Goal: Task Accomplishment & Management: Use online tool/utility

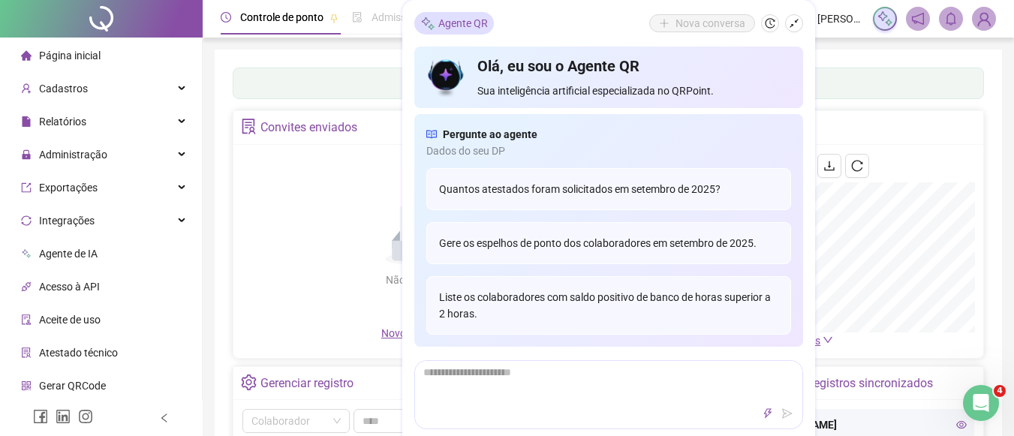
click at [289, 233] on div "Não há dados Não há dados" at bounding box center [418, 239] width 353 height 171
click at [179, 122] on icon at bounding box center [183, 122] width 8 height 0
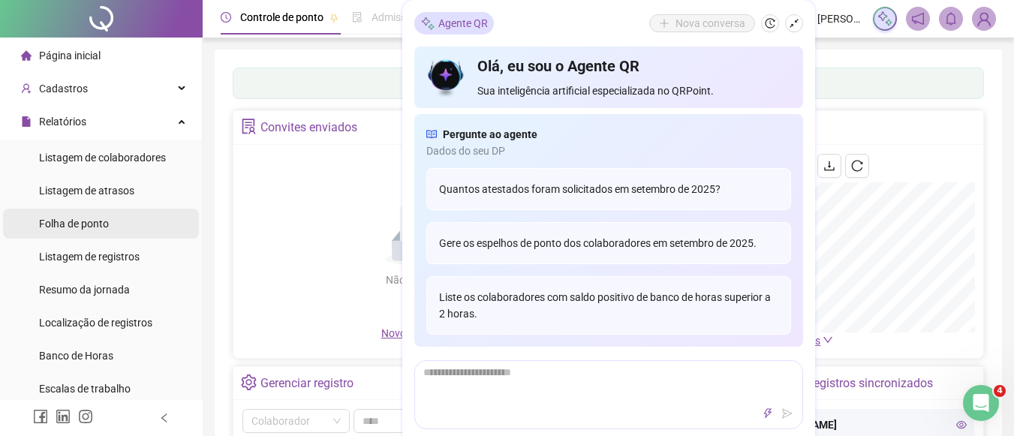
click at [84, 221] on span "Folha de ponto" at bounding box center [74, 224] width 70 height 12
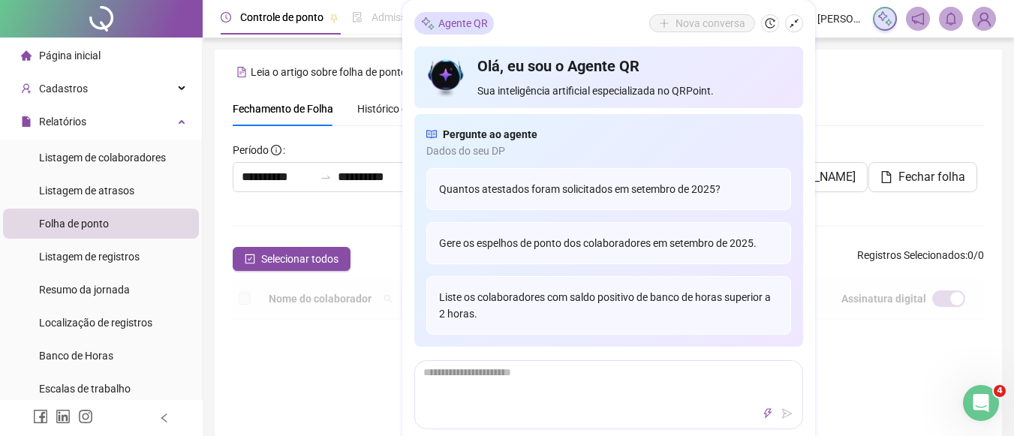
scroll to position [89, 0]
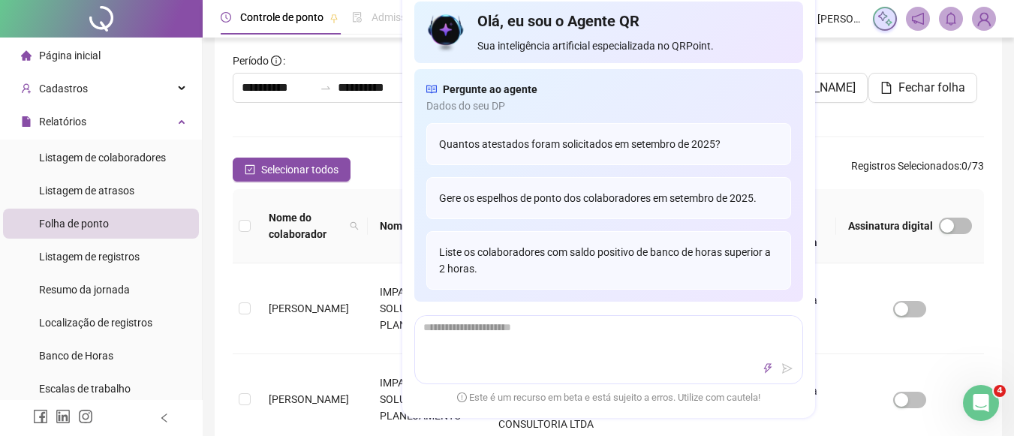
click at [786, 32] on div "Olá, eu sou o Agente QR Sua inteligência artificial especializada no QRPoint." at bounding box center [633, 33] width 313 height 44
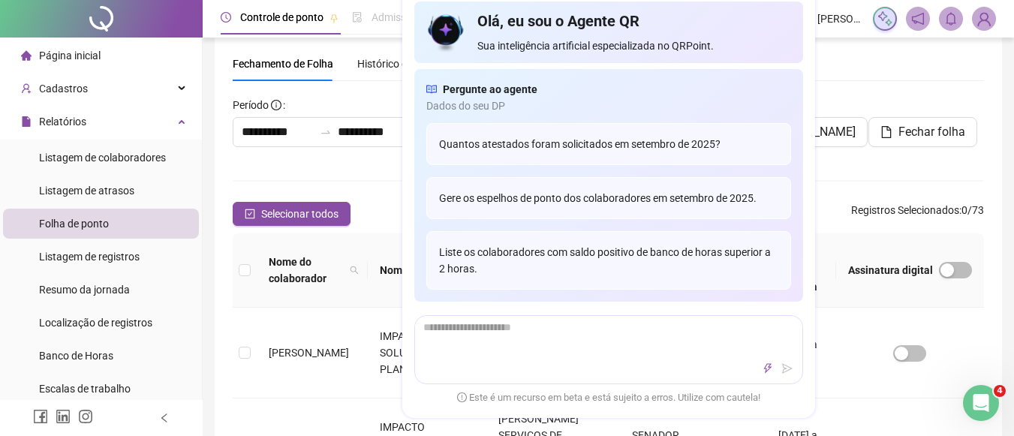
scroll to position [0, 0]
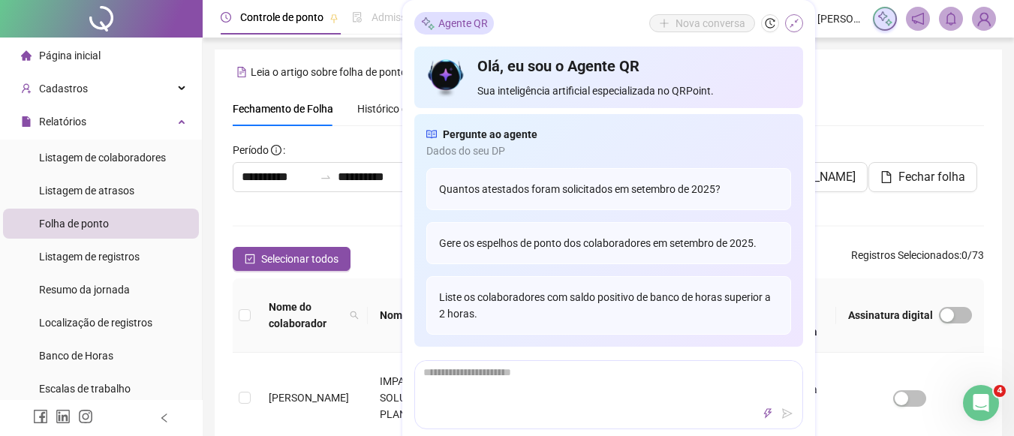
click at [796, 29] on button "button" at bounding box center [794, 23] width 18 height 18
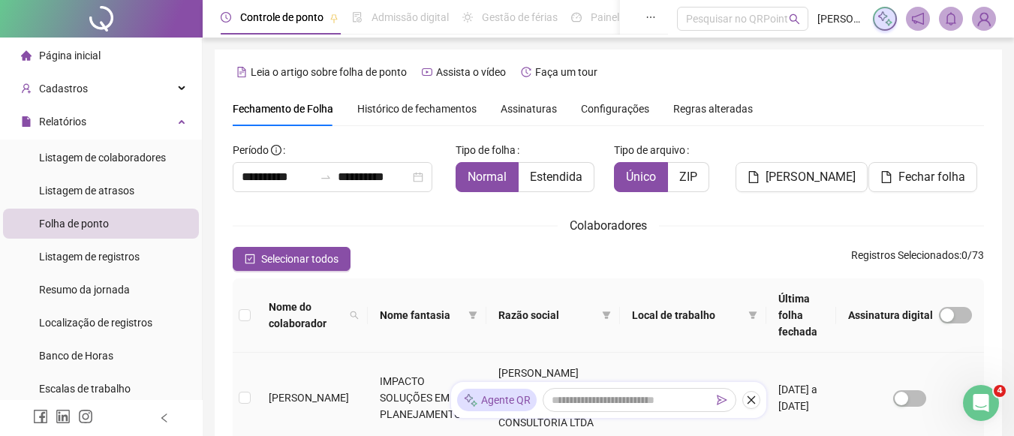
scroll to position [89, 0]
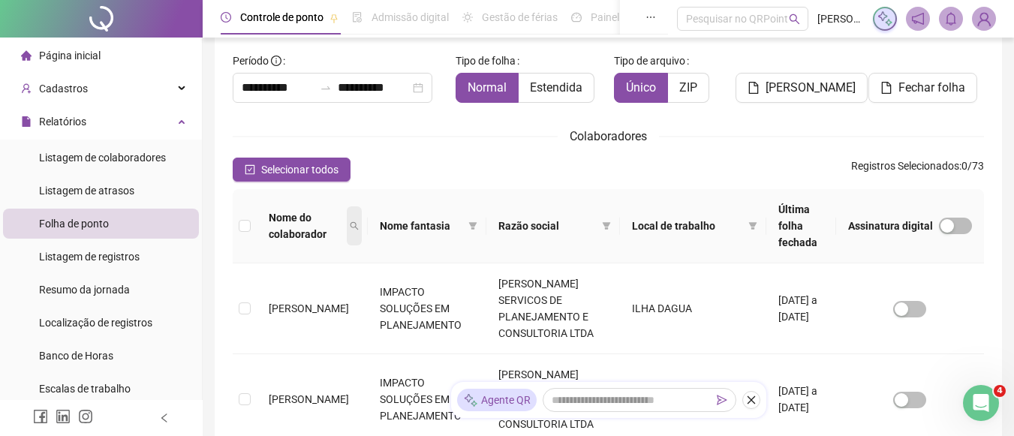
click at [359, 221] on icon "search" at bounding box center [354, 225] width 9 height 9
type input "****"
click at [278, 278] on span "Buscar" at bounding box center [264, 279] width 33 height 17
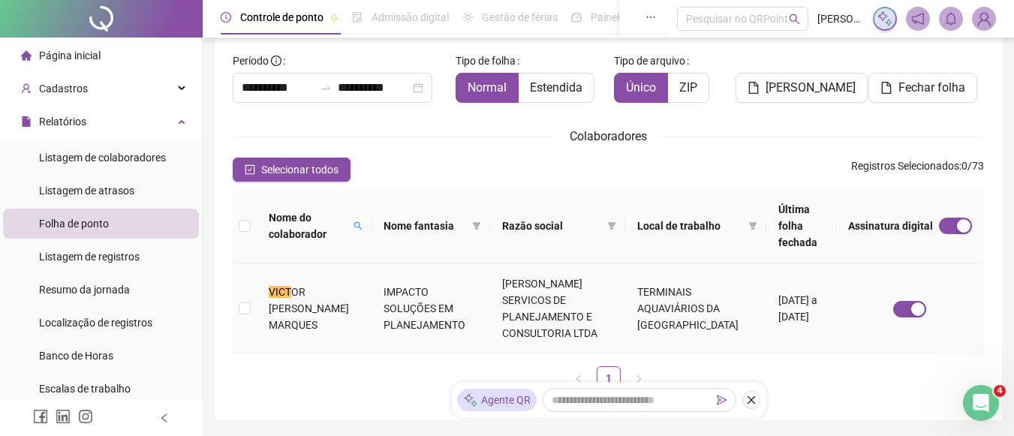
click at [278, 286] on span "OR [PERSON_NAME] MARQUES" at bounding box center [309, 308] width 80 height 45
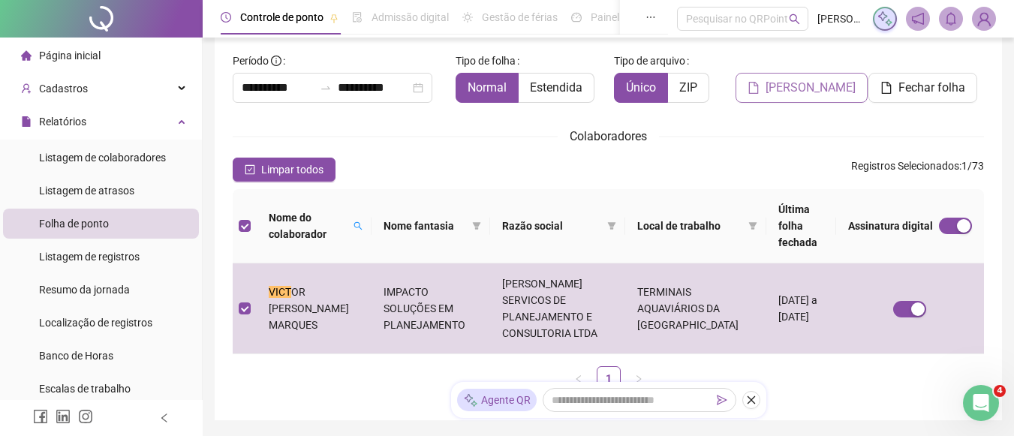
click at [794, 95] on span "[PERSON_NAME]" at bounding box center [811, 88] width 90 height 18
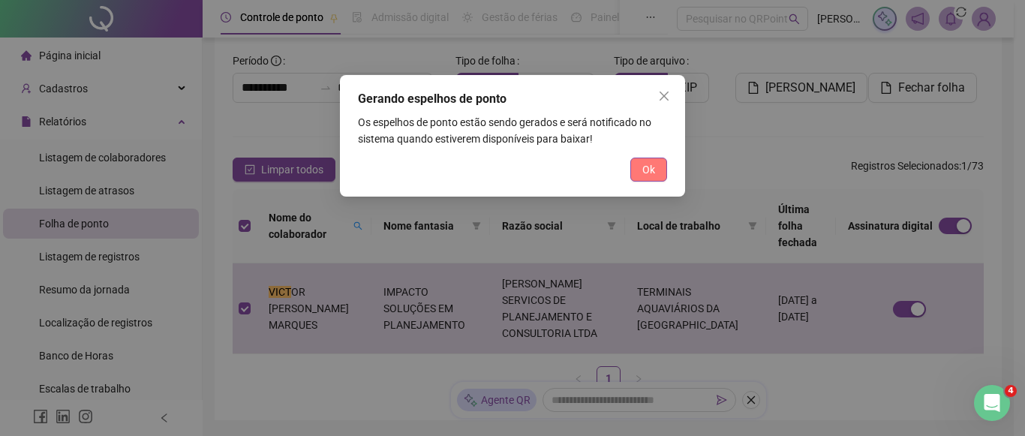
click at [656, 164] on button "Ok" at bounding box center [648, 170] width 37 height 24
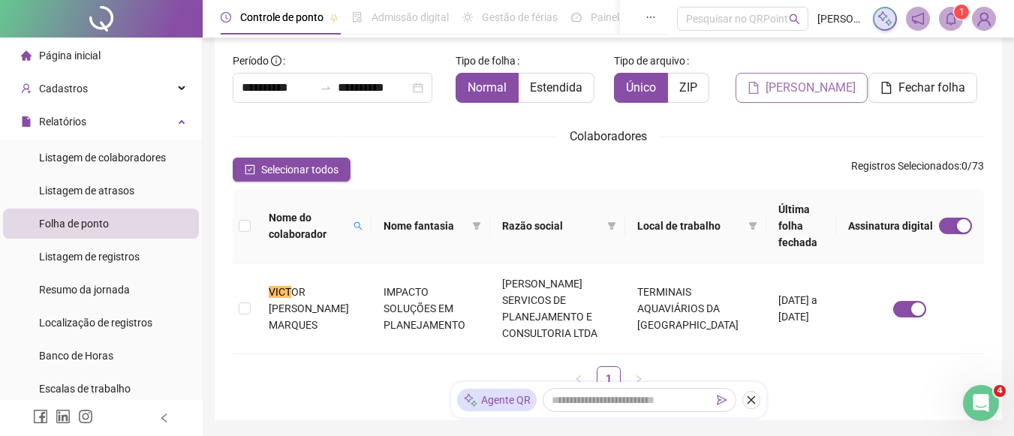
click at [831, 90] on span "[PERSON_NAME]" at bounding box center [811, 88] width 90 height 18
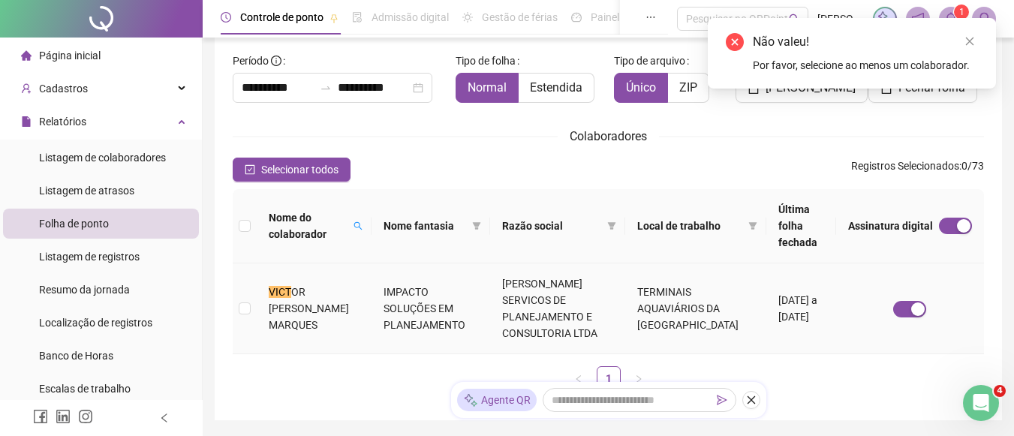
click at [266, 277] on td "VICT OR [PERSON_NAME] MARQUES" at bounding box center [314, 308] width 115 height 91
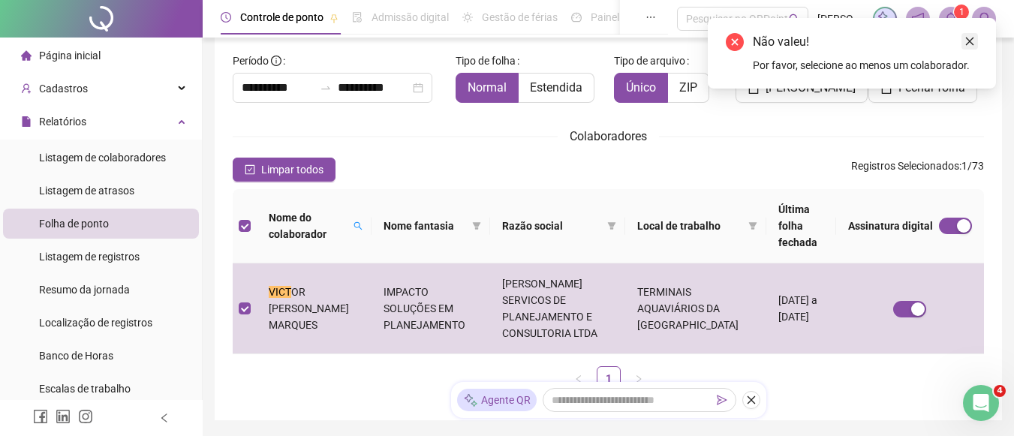
click at [965, 43] on icon "close" at bounding box center [969, 41] width 11 height 11
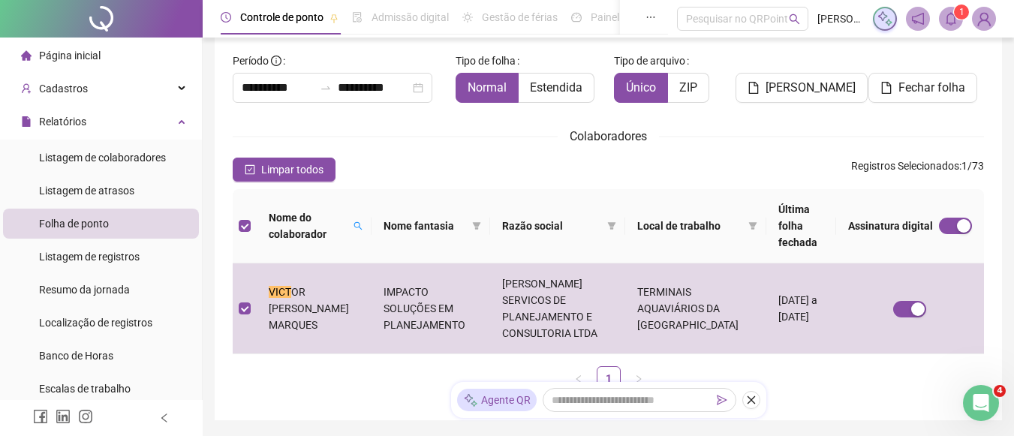
click at [959, 17] on span "1" at bounding box center [961, 12] width 5 height 11
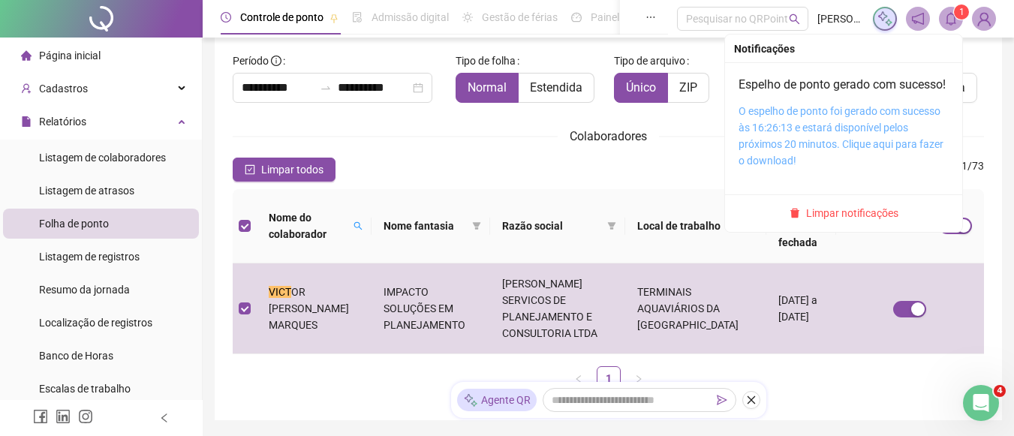
click at [885, 127] on link "O espelho de ponto foi gerado com sucesso às 16:26:13 e estará disponível pelos…" at bounding box center [841, 136] width 205 height 62
